Goal: Task Accomplishment & Management: Complete application form

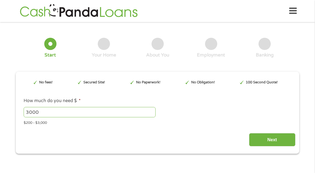
scroll to position [1, 0]
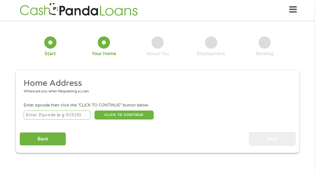
click at [50, 115] on input "number" at bounding box center [57, 114] width 67 height 9
type input "32836"
click at [118, 113] on button "CLICK TO CONTINUE" at bounding box center [123, 114] width 59 height 9
type input "32836"
type input "Orlando"
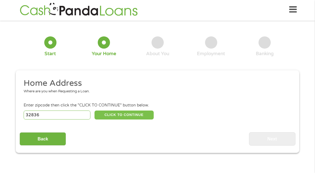
select select "[US_STATE]"
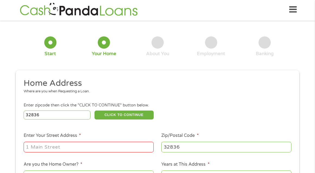
click at [149, 146] on input "Enter Your Street Address *" at bounding box center [89, 147] width 130 height 10
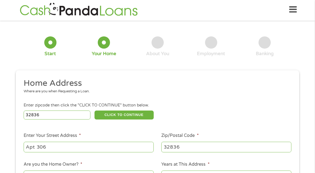
click at [25, 147] on input "Apt 306" at bounding box center [89, 147] width 130 height 10
type input "[STREET_ADDRESS]"
click at [14, 44] on div "1 Start 2 Your Home 3 About You 4 Employment 5 Banking 6 This field is hidden w…" at bounding box center [157, 137] width 293 height 226
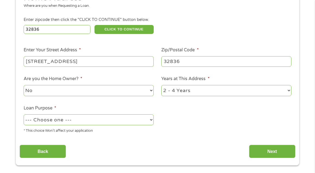
scroll to position [88, 0]
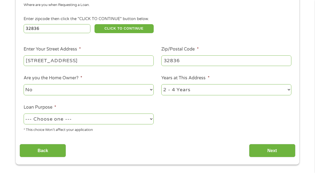
select select "debtconsolidation"
click at [269, 150] on input "Next" at bounding box center [272, 150] width 46 height 13
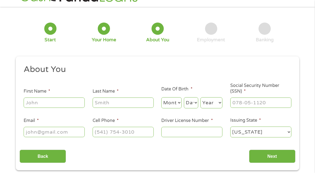
scroll to position [1, 0]
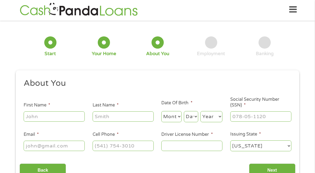
click at [80, 116] on input "First Name *" at bounding box center [54, 116] width 61 height 10
type input "Ric"
type input "[PERSON_NAME]"
select select "8"
select select "1"
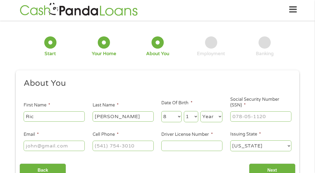
select select "1964"
click at [275, 114] on input "___-__-____" at bounding box center [260, 116] width 61 height 10
type input "249-45-7661"
type input "[EMAIL_ADDRESS][DOMAIN_NAME]"
type input "(___) ___-____"
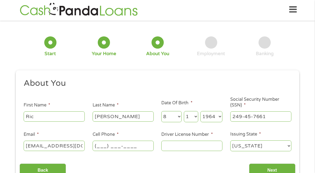
click at [103, 144] on input "(___) ___-____" at bounding box center [123, 146] width 61 height 10
click at [148, 147] on input "(___) ___-____" at bounding box center [123, 146] width 61 height 10
type input "[PHONE_NUMBER]"
click at [180, 148] on input "Driver License Number *" at bounding box center [191, 146] width 61 height 10
type input "B350741642810"
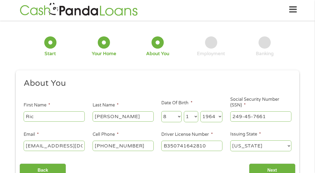
click at [0, 43] on div "1 Start 2 Your Home 3 About You 4 Employment 5 Banking 6 This field is hidden w…" at bounding box center [157, 104] width 315 height 160
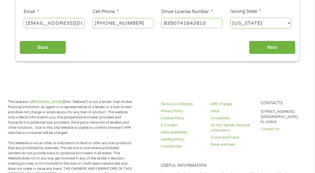
scroll to position [127, 0]
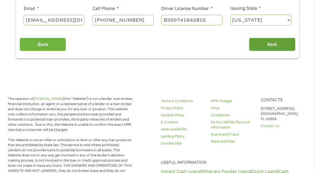
click at [279, 47] on input "Next" at bounding box center [272, 44] width 46 height 13
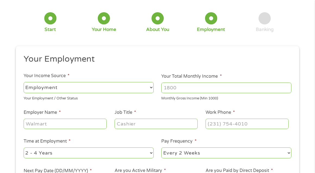
scroll to position [1, 0]
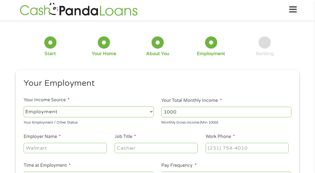
click at [284, 113] on input "1000" at bounding box center [226, 112] width 130 height 10
click at [225, 109] on input "1000" at bounding box center [226, 112] width 130 height 10
type input "1"
type input "45678"
type input "t"
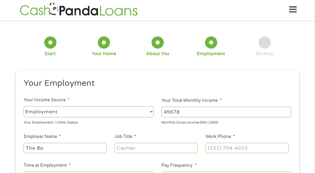
type input "The Bo"
select select "benefits"
type input "[PHONE_NUMBER]"
click at [200, 114] on input "45678" at bounding box center [226, 112] width 130 height 10
type input "4"
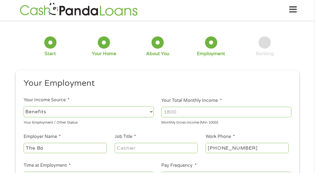
click at [81, 151] on input "The Bo" at bounding box center [65, 148] width 83 height 10
type input "T"
type input "(___) ___-____"
click at [221, 110] on input "Your Total Monthly Income *" at bounding box center [226, 112] width 130 height 10
type input "123456"
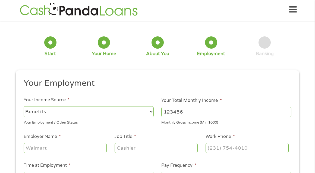
click at [78, 131] on ul "Your Employment Your Income Source * --- Choose one --- Employment [DEMOGRAPHIC…" at bounding box center [157, 147] width 275 height 139
click at [118, 162] on li "Time at Employment * --- Choose one --- 1 Year or less 1 - 2 Years 2 - 4 Years …" at bounding box center [89, 172] width 138 height 21
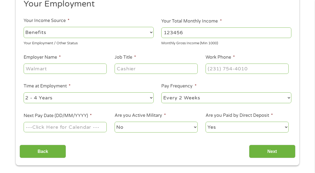
scroll to position [87, 0]
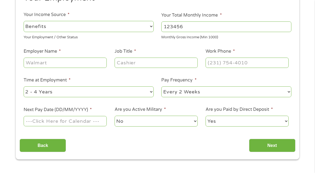
click at [98, 122] on input "Next Pay Date (DD/MM/YYYY) *" at bounding box center [65, 121] width 83 height 10
click at [78, 118] on input "Next Pay Date (DD/MM/YYYY) *" at bounding box center [65, 121] width 83 height 10
click at [74, 120] on input "Next Pay Date (DD/MM/YYYY) *" at bounding box center [65, 121] width 83 height 10
click at [275, 144] on input "Next" at bounding box center [272, 145] width 46 height 13
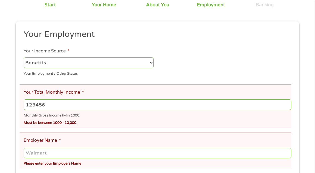
scroll to position [73, 0]
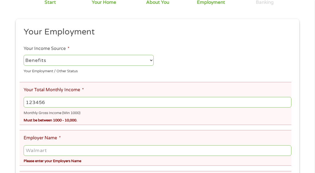
click at [168, 102] on input "123456" at bounding box center [158, 102] width 268 height 10
type input "1"
type input "10000"
click at [8, 127] on div "There was a problem with your submission. Please review the fields below. 1 Sta…" at bounding box center [157, 168] width 315 height 431
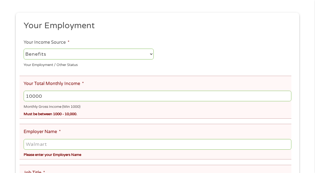
scroll to position [65, 0]
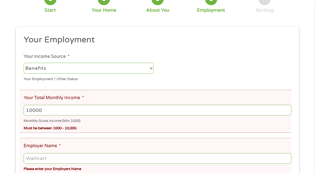
click at [286, 158] on input "Employer Name *" at bounding box center [158, 158] width 268 height 10
click at [5, 109] on div "There was a problem with your submission. Please review the fields below. 1 Sta…" at bounding box center [157, 176] width 315 height 431
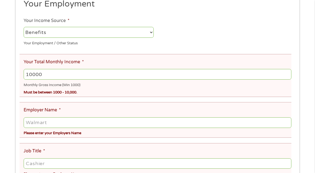
scroll to position [101, 0]
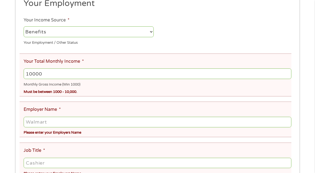
click at [63, 123] on input "Employer Name *" at bounding box center [158, 122] width 268 height 10
drag, startPoint x: 62, startPoint y: 122, endPoint x: 37, endPoint y: 121, distance: 25.8
click at [35, 121] on input "Employer Name *" at bounding box center [158, 122] width 268 height 10
type input "r"
type input "R"
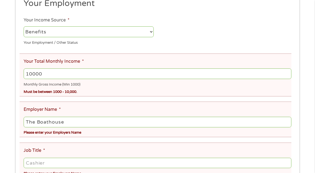
type input "The Boathouse"
select select "fullTime"
click at [68, 74] on input "10000" at bounding box center [158, 73] width 268 height 10
click at [97, 93] on div "Must be between 1000 - 10,000." at bounding box center [158, 90] width 268 height 7
click at [75, 90] on div "Must be between 1000 - 10,000." at bounding box center [158, 90] width 268 height 7
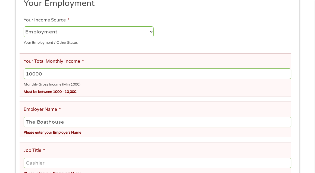
click at [70, 71] on input "10000" at bounding box center [158, 73] width 268 height 10
click at [7, 115] on div "There was a problem with your submission. Please review the fields below. 1 Sta…" at bounding box center [157, 139] width 315 height 431
type input "Server"
type input "(___) ___-____"
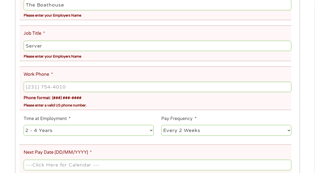
click at [74, 166] on input "Next Pay Date (DD/MM/YYYY) *" at bounding box center [158, 165] width 268 height 10
click at [81, 151] on label "Next Pay Date (DD/MM/YYYY) *" at bounding box center [58, 152] width 68 height 6
click at [81, 160] on input "Next Pay Date (DD/MM/YYYY) *" at bounding box center [158, 165] width 268 height 10
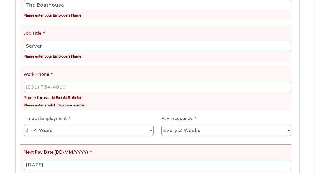
click at [9, 158] on div "There was a problem with your submission. Please review the fields below. 1 Sta…" at bounding box center [157, 22] width 315 height 431
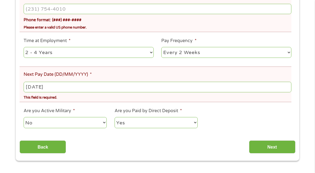
scroll to position [301, 0]
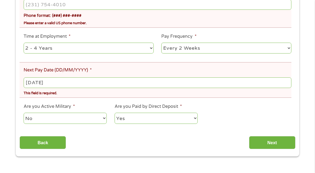
click at [71, 84] on input "[DATE]" at bounding box center [158, 82] width 268 height 10
type input "[DATE]"
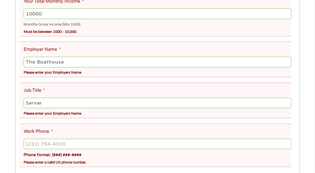
scroll to position [157, 0]
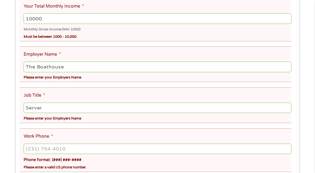
click at [114, 148] on input "Work Phone *" at bounding box center [158, 149] width 268 height 10
type input "[PHONE_NUMBER]"
click at [3, 135] on div "There was a problem with your submission. Please review the fields below. 1 Sta…" at bounding box center [157, 84] width 315 height 431
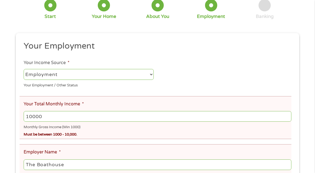
scroll to position [58, 0]
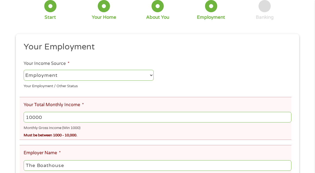
select select "benefits"
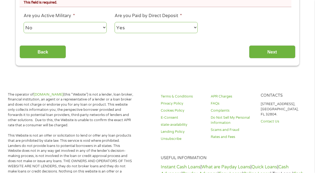
scroll to position [394, 0]
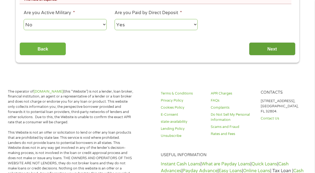
click at [264, 47] on input "Next" at bounding box center [272, 48] width 46 height 13
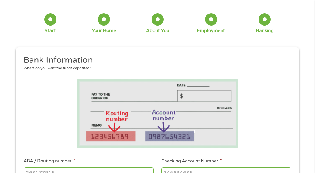
scroll to position [1, 0]
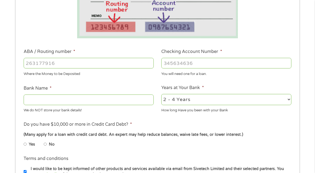
scroll to position [135, 0]
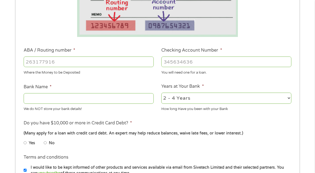
click at [80, 65] on input "ABA / Routing number *" at bounding box center [89, 61] width 130 height 10
type input "063104668"
type input "REGIONS BANK"
type input "063104668"
click at [200, 63] on input "Checking Account Number *" at bounding box center [226, 61] width 130 height 10
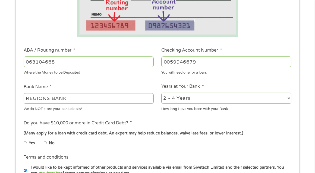
type input "0059946679"
click at [8, 141] on div "1 Start 2 Your Home 3 About You 4 Employment 5 Banking 6 This field is hidden w…" at bounding box center [157, 67] width 315 height 352
click at [26, 142] on li "Yes" at bounding box center [34, 143] width 20 height 11
click at [25, 141] on input "Yes" at bounding box center [25, 142] width 3 height 9
radio input "true"
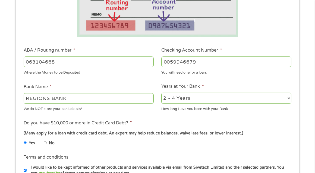
click at [5, 145] on div "1 Start 2 Your Home 3 About You 4 Employment 5 Banking 6 This field is hidden w…" at bounding box center [157, 67] width 315 height 352
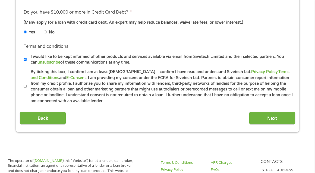
scroll to position [247, 0]
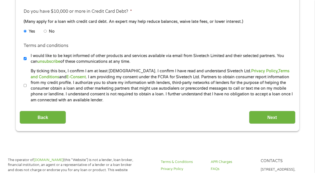
click at [25, 84] on input "By ticking this box, I confirm I am at least [DEMOGRAPHIC_DATA]. I confirm I ha…" at bounding box center [25, 85] width 3 height 9
checkbox input "true"
click at [271, 118] on input "Next" at bounding box center [272, 117] width 46 height 13
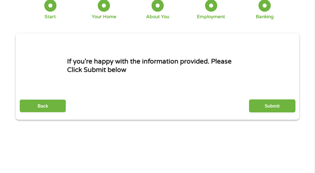
scroll to position [1, 0]
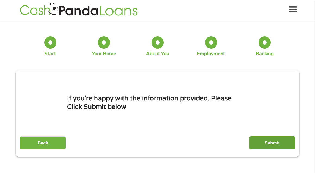
click at [275, 146] on input "Submit" at bounding box center [272, 142] width 46 height 13
